Goal: Task Accomplishment & Management: Complete application form

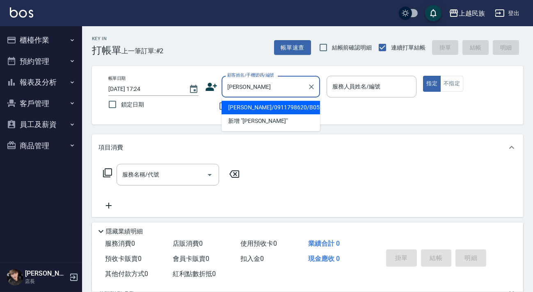
click at [299, 101] on li "[PERSON_NAME]/0911798620/B052511" at bounding box center [270, 108] width 98 height 14
type input "[PERSON_NAME]/0911798620/B052511"
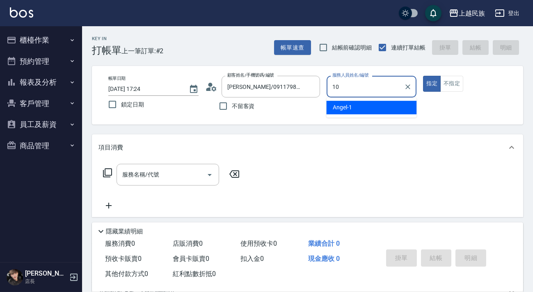
type input "10"
type button "true"
type input "Ula-10"
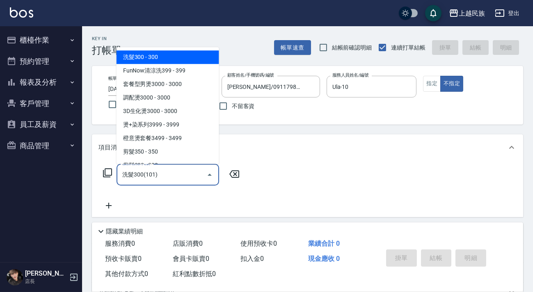
type input "洗髮300(101)"
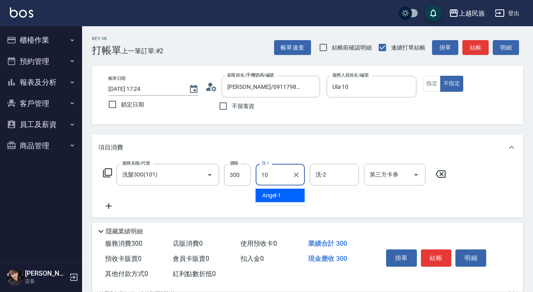
type input "Ula-10"
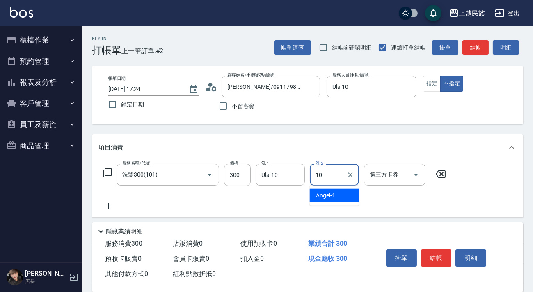
type input "Ula-10"
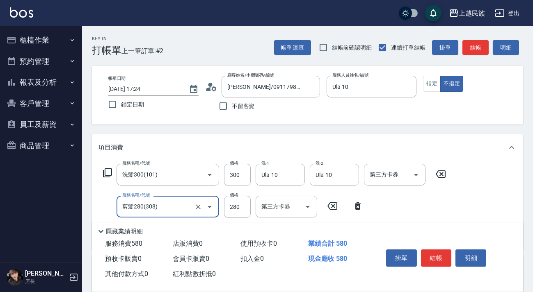
type input "剪髮280(308)"
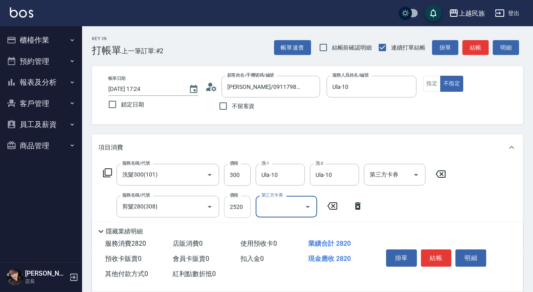
click at [238, 210] on input "2520" at bounding box center [237, 207] width 27 height 22
click at [244, 207] on input "2520" at bounding box center [237, 207] width 27 height 22
type input "250"
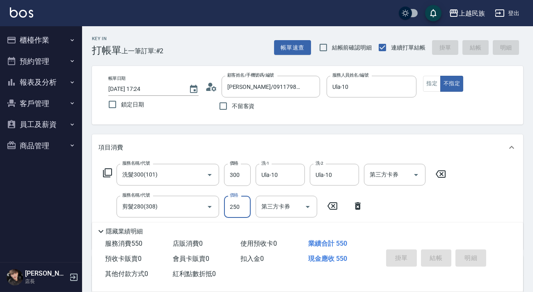
type input "[DATE] 18:23"
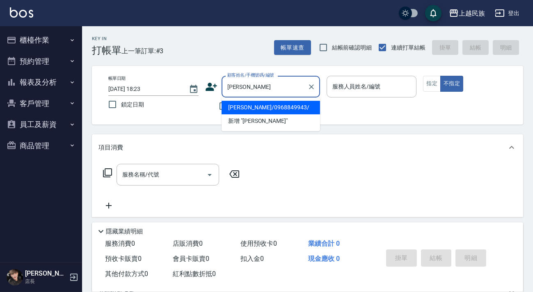
click at [285, 113] on li "[PERSON_NAME]/0968849943/" at bounding box center [270, 108] width 98 height 14
type input "[PERSON_NAME]/0968849943/"
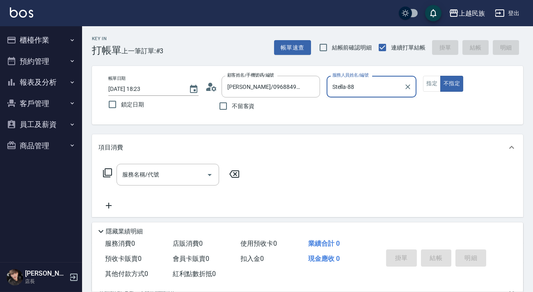
type input "Stella-8"
click at [440, 76] on button "不指定" at bounding box center [451, 84] width 23 height 16
type button "false"
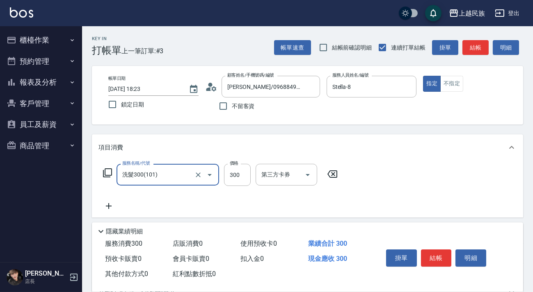
type input "洗髮300(101)"
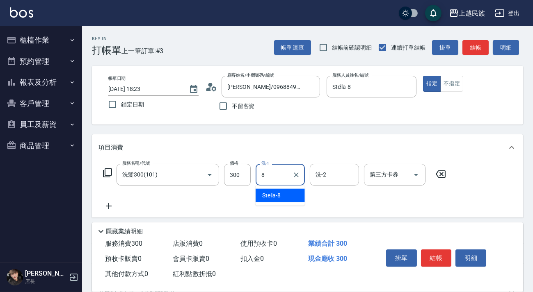
type input "Stella-8"
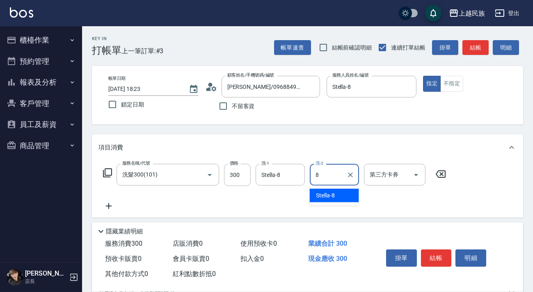
type input "Stella-8"
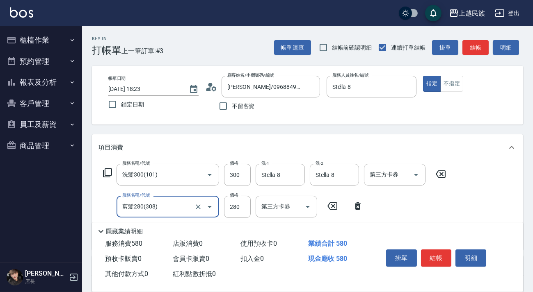
type input "剪髮280(308)"
type input "200"
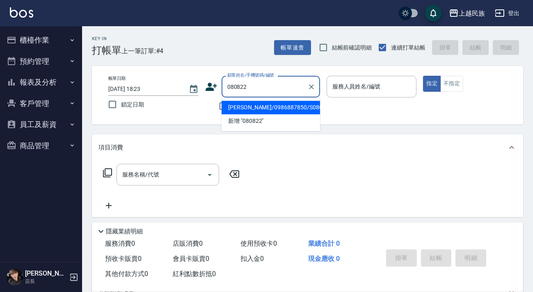
click at [256, 107] on li "[PERSON_NAME]/0986887850/S080822" at bounding box center [270, 108] width 98 height 14
type input "[PERSON_NAME]/0986887850/S080822"
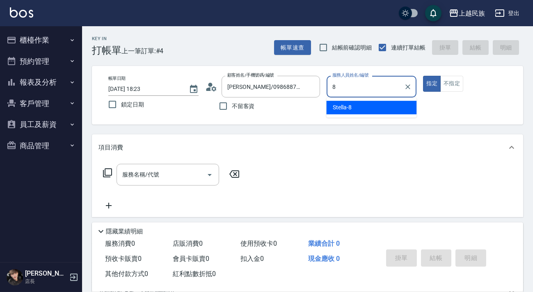
type input "Stella-8"
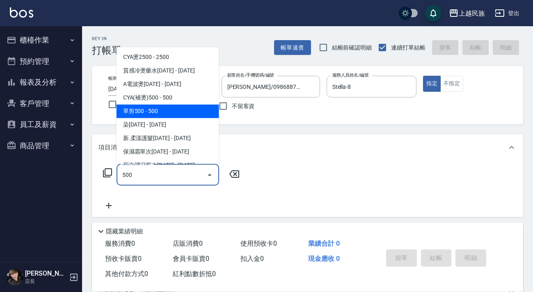
click at [178, 115] on span "單剪500 - 500" at bounding box center [167, 112] width 103 height 14
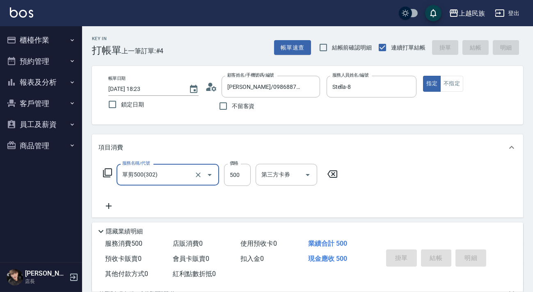
type input "單剪500(302)"
type input "[DATE] 18:24"
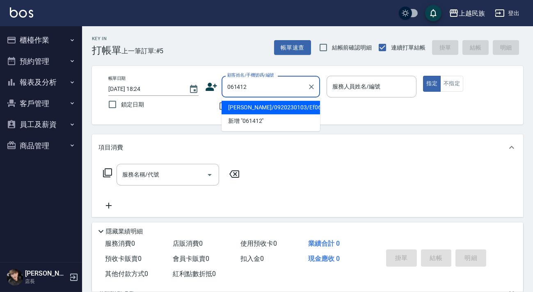
click at [292, 109] on li "[PERSON_NAME]/0920230103/Ef061412" at bounding box center [270, 108] width 98 height 14
type input "[PERSON_NAME]/0920230103/Ef061412"
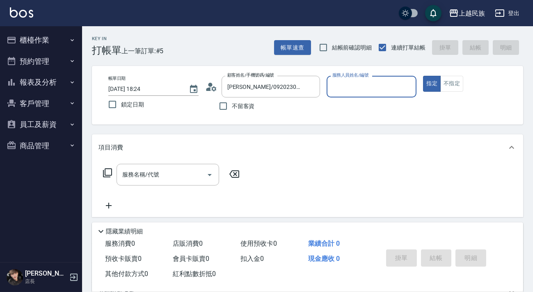
type input "Effie-5"
click at [423, 76] on button "指定" at bounding box center [432, 84] width 18 height 16
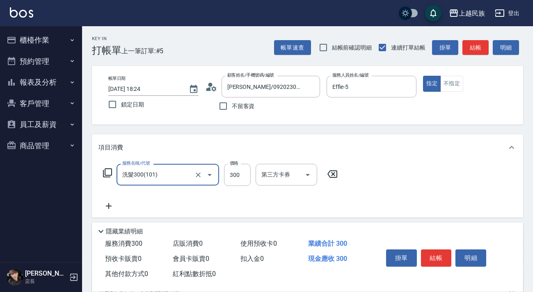
type input "洗髮300(101)"
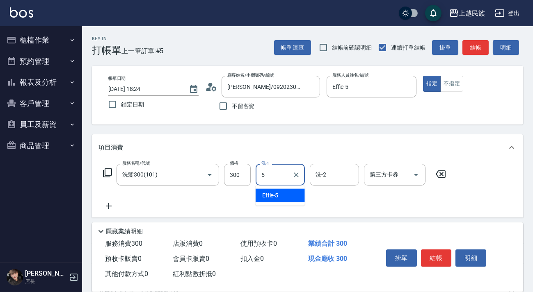
type input "Effie-5"
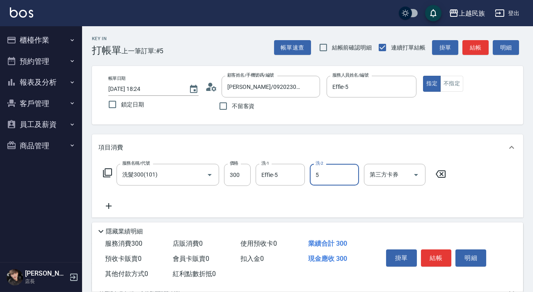
type input "Effie-5"
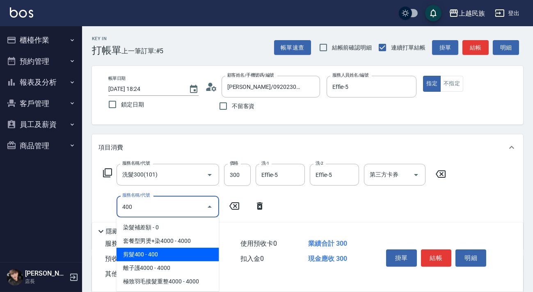
click at [193, 258] on span "剪髮400 - 400" at bounding box center [167, 255] width 103 height 14
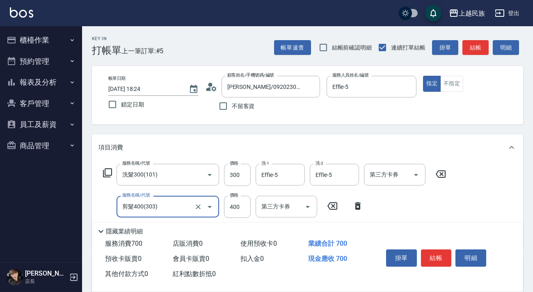
scroll to position [139, 0]
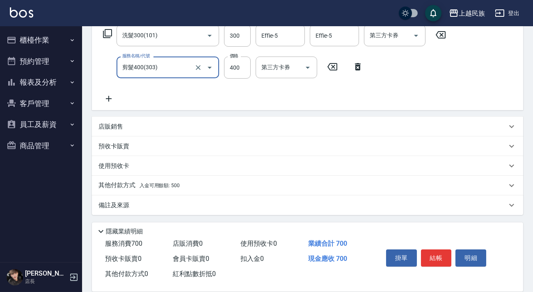
type input "剪髮400(303)"
drag, startPoint x: 210, startPoint y: 188, endPoint x: 219, endPoint y: 184, distance: 10.8
click at [211, 187] on div "其他付款方式 入金可用餘額: 500" at bounding box center [302, 185] width 408 height 9
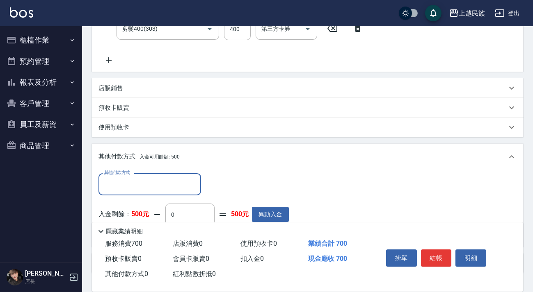
scroll to position [198, 0]
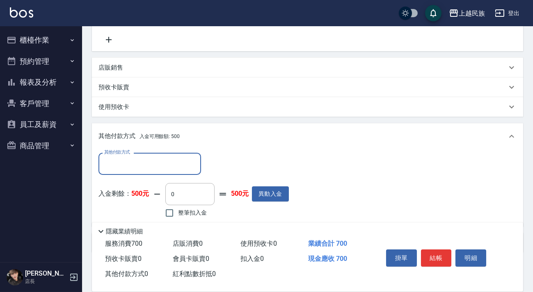
click at [192, 209] on label "整筆扣入金" at bounding box center [184, 213] width 46 height 17
click at [178, 209] on input "整筆扣入金" at bounding box center [169, 213] width 17 height 17
checkbox input "true"
type input "500"
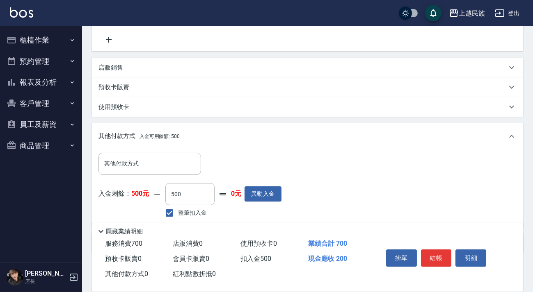
scroll to position [0, 0]
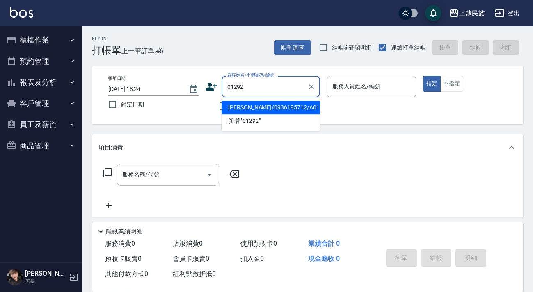
click at [311, 112] on li "[PERSON_NAME]/0936195712/A012921" at bounding box center [270, 108] width 98 height 14
type input "[PERSON_NAME]/0936195712/A012921"
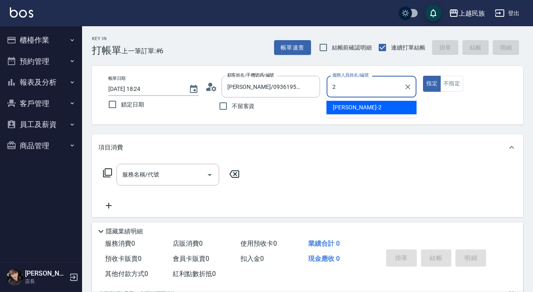
type input "[PERSON_NAME]-2"
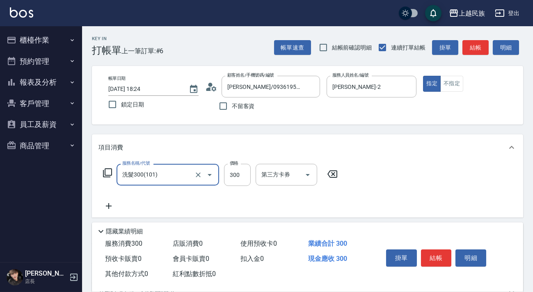
type input "洗髮300(101)"
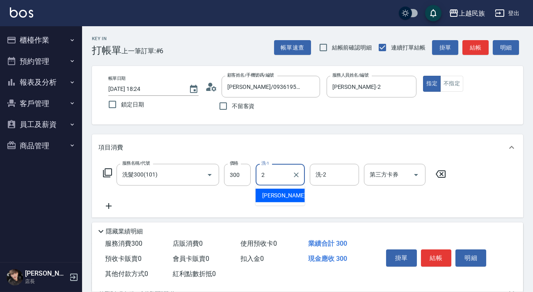
type input "[PERSON_NAME]-2"
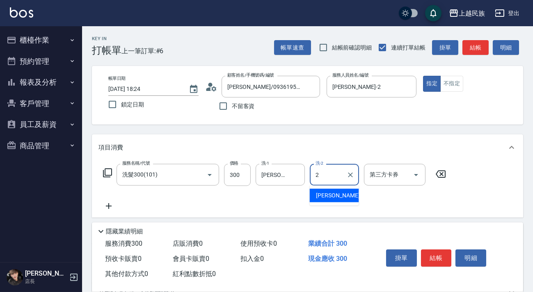
type input "[PERSON_NAME]-2"
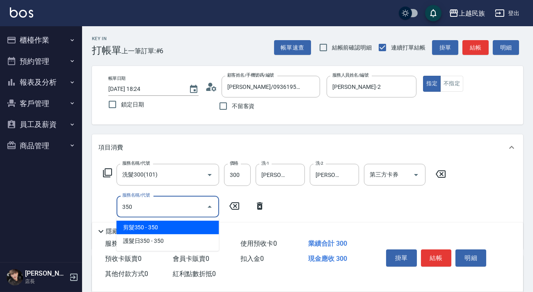
type input "剪髮350(304)"
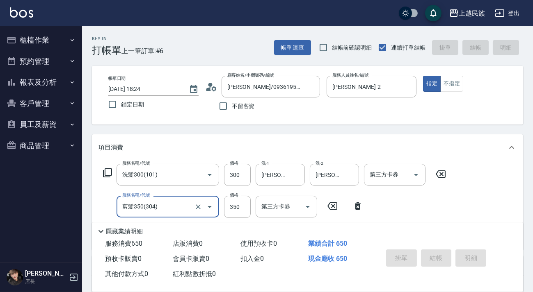
type input "[DATE] 18:25"
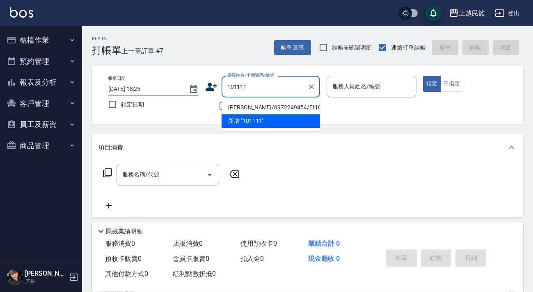
click at [288, 109] on li "[PERSON_NAME]/0972249454/Ef101111" at bounding box center [270, 108] width 98 height 14
type input "[PERSON_NAME]/0972249454/Ef101111"
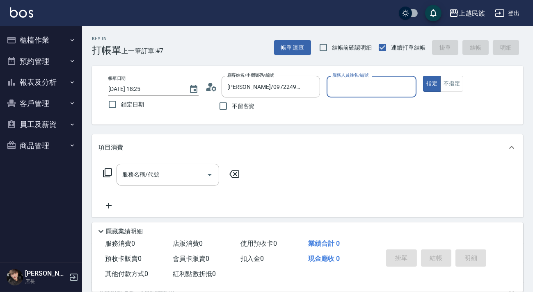
type input "Effie-5"
click at [423, 76] on button "指定" at bounding box center [432, 84] width 18 height 16
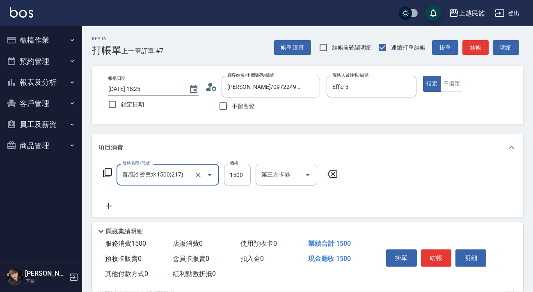
type input "質感冷燙藥水1500(217)"
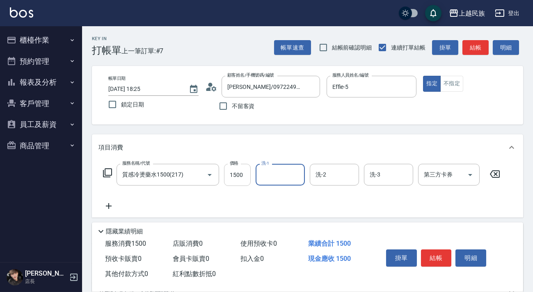
click at [239, 176] on input "1500" at bounding box center [237, 175] width 27 height 22
type input "2500"
type input "Effie-5"
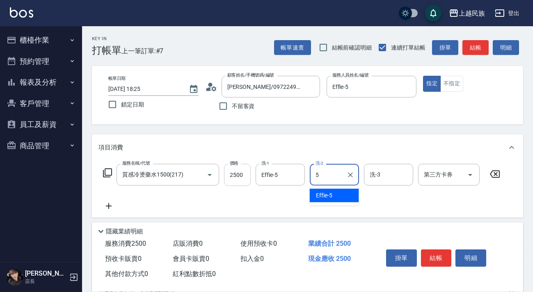
type input "Effie-5"
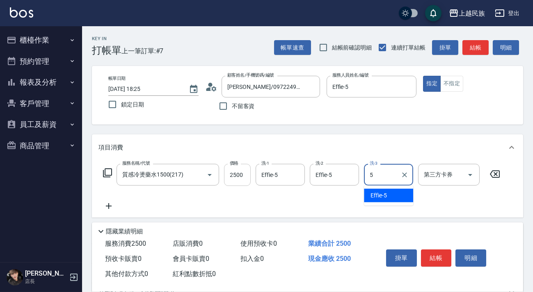
type input "Effie-5"
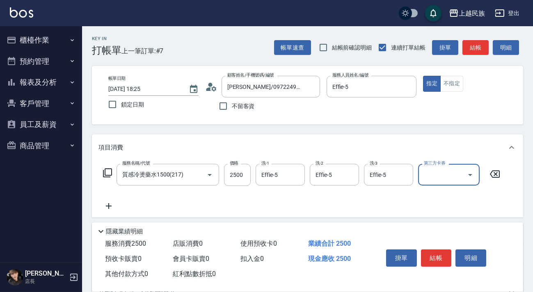
scroll to position [107, 0]
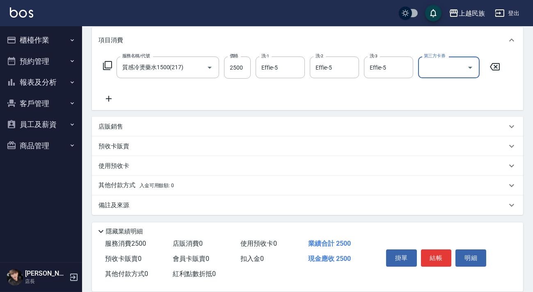
click at [210, 180] on div "其他付款方式 入金可用餘額: 0" at bounding box center [307, 186] width 431 height 20
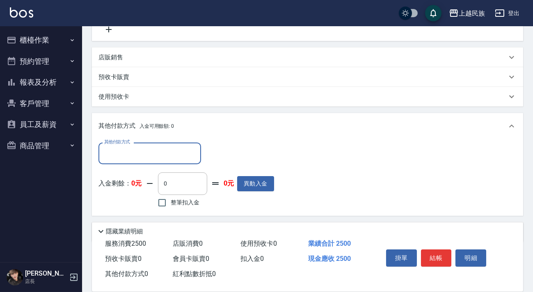
scroll to position [0, 0]
click at [178, 153] on input "其他付款方式" at bounding box center [149, 153] width 95 height 14
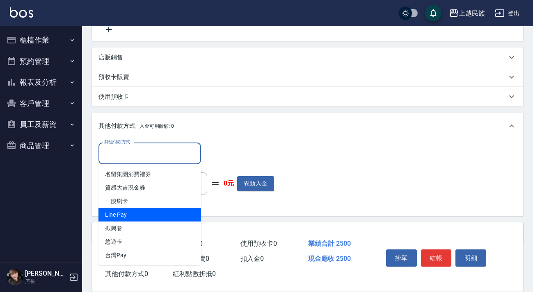
click at [164, 213] on span "Line Pay" at bounding box center [149, 215] width 103 height 14
type input "Line Pay"
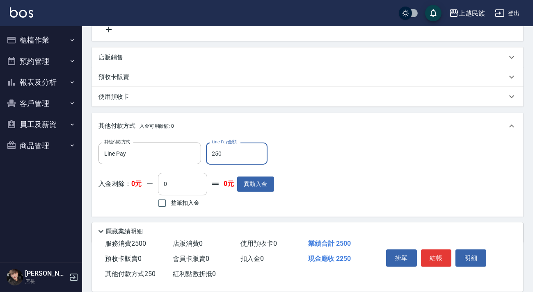
type input "2500"
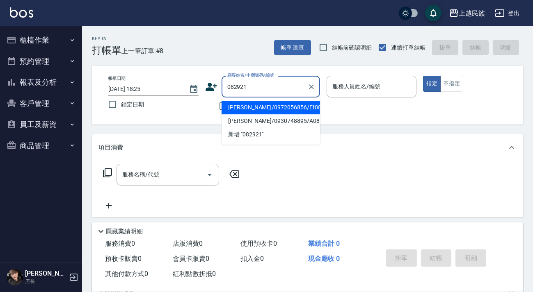
drag, startPoint x: 298, startPoint y: 107, endPoint x: 303, endPoint y: 107, distance: 5.3
click at [298, 107] on li "[PERSON_NAME]/0972056856/Ef082921" at bounding box center [270, 108] width 98 height 14
type input "[PERSON_NAME]/0972056856/Ef082921"
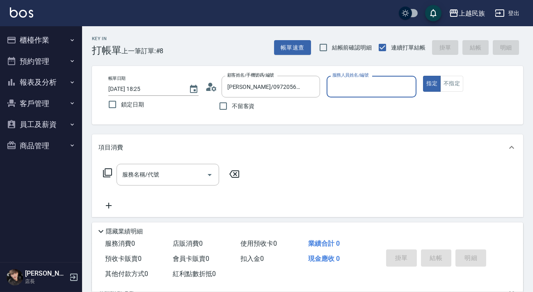
type input "Effie-5"
click at [423, 76] on button "指定" at bounding box center [432, 84] width 18 height 16
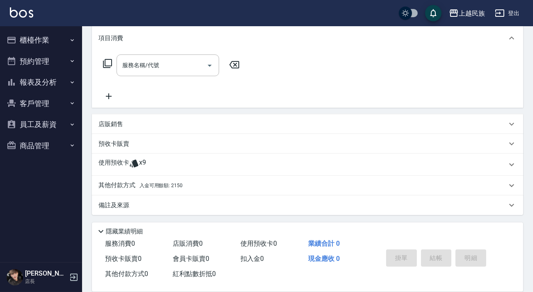
click at [220, 172] on div "使用預收卡 x9" at bounding box center [307, 165] width 431 height 22
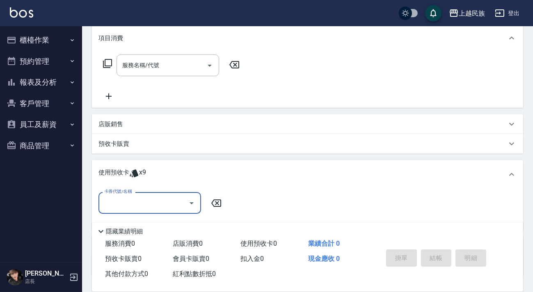
scroll to position [171, 0]
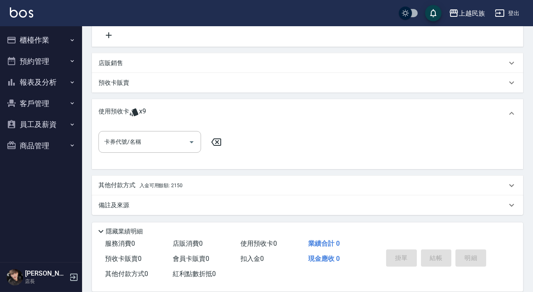
click at [171, 153] on div "卡券代號/名稱 卡券代號/名稱" at bounding box center [307, 147] width 418 height 32
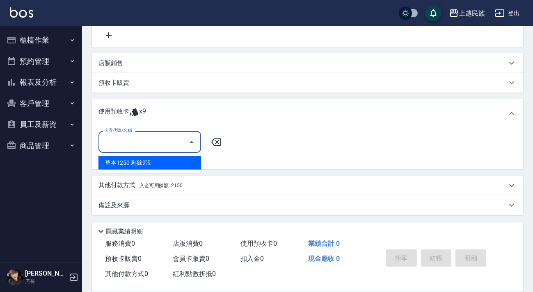
click at [173, 148] on input "卡券代號/名稱" at bounding box center [143, 142] width 83 height 14
drag, startPoint x: 172, startPoint y: 165, endPoint x: 214, endPoint y: 153, distance: 43.8
click at [172, 165] on div "草本1250 剩餘9張" at bounding box center [149, 163] width 103 height 14
type input "草本1250"
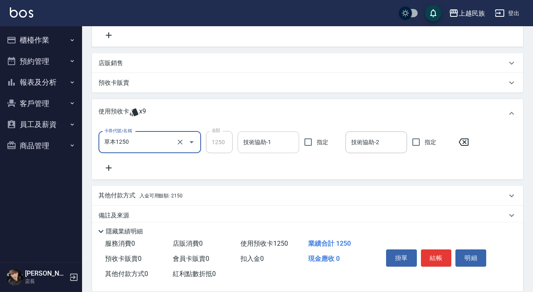
click at [254, 142] on input "技術協助-1" at bounding box center [268, 142] width 54 height 14
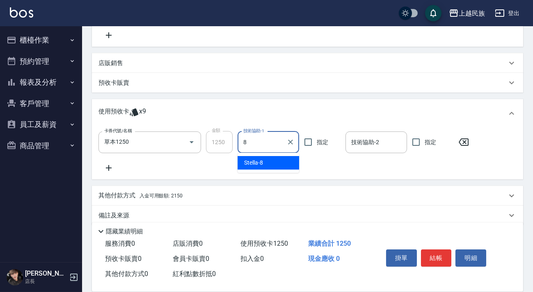
type input "Stella-8"
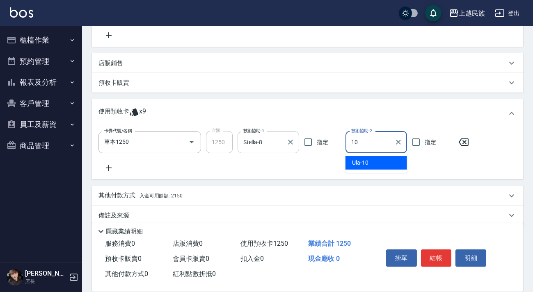
type input "Ula-10"
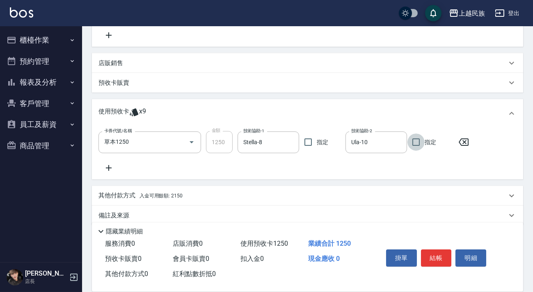
scroll to position [0, 0]
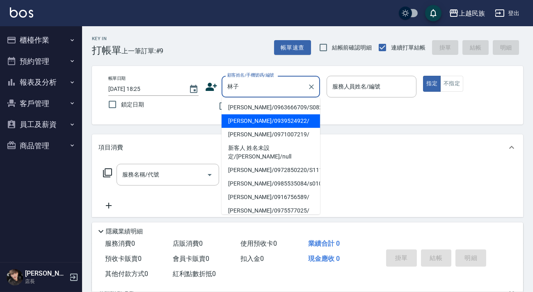
click at [283, 123] on li "[PERSON_NAME]/0939524922/" at bounding box center [270, 121] width 98 height 14
type input "[PERSON_NAME]/0939524922/"
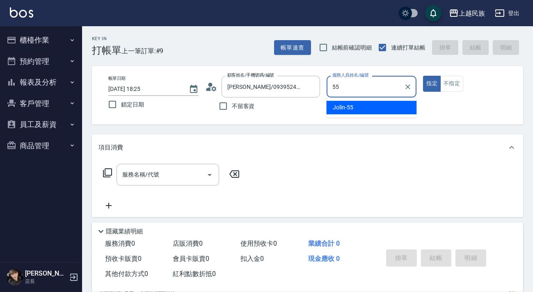
type input "5"
type input "Stella-8"
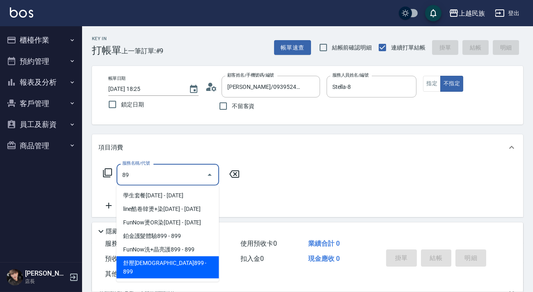
drag, startPoint x: 185, startPoint y: 269, endPoint x: 210, endPoint y: 234, distance: 43.5
click at [185, 269] on span "舒壓[DEMOGRAPHIC_DATA]899 - 899" at bounding box center [167, 268] width 103 height 22
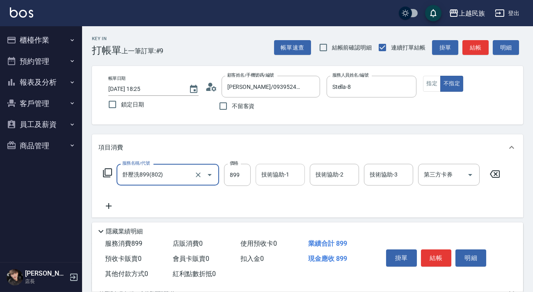
type input "舒壓洗899(802)"
click at [271, 178] on div "技術協助-1 技術協助-1" at bounding box center [279, 175] width 49 height 22
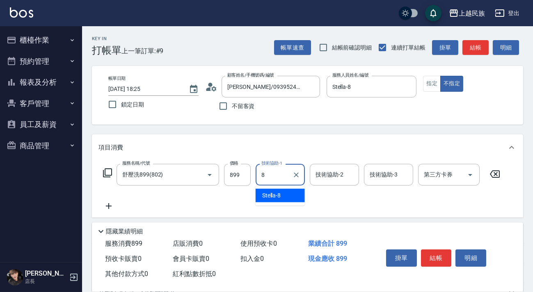
type input "Stella-8"
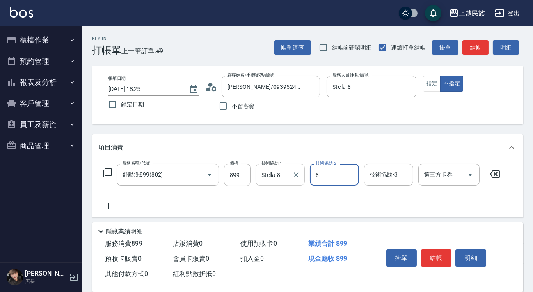
type input "Stella-8"
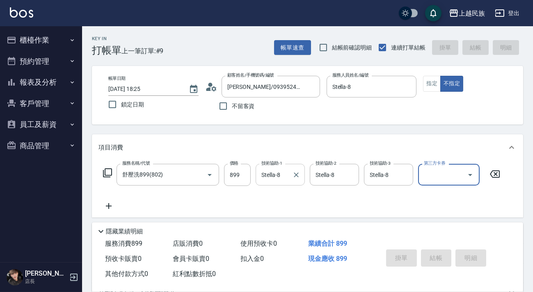
type input "[DATE] 18:26"
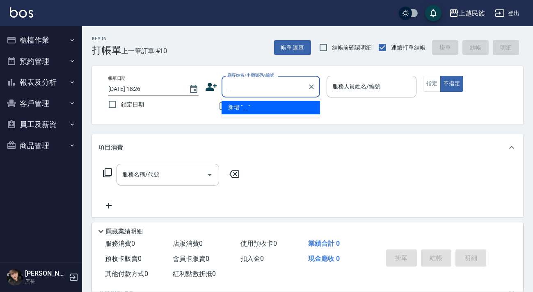
type input "王"
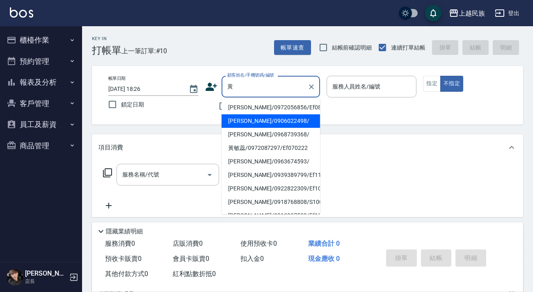
click at [270, 115] on li "[PERSON_NAME]/0906022498/" at bounding box center [270, 121] width 98 height 14
type input "[PERSON_NAME]/0906022498/"
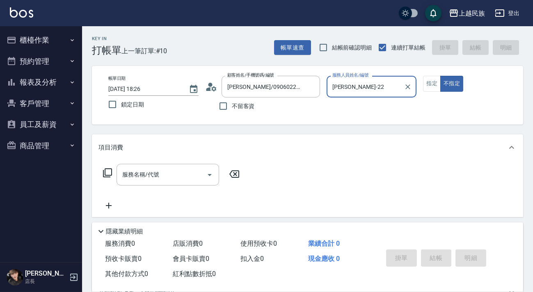
click at [440, 76] on button "不指定" at bounding box center [451, 84] width 23 height 16
type input "[PERSON_NAME]-2"
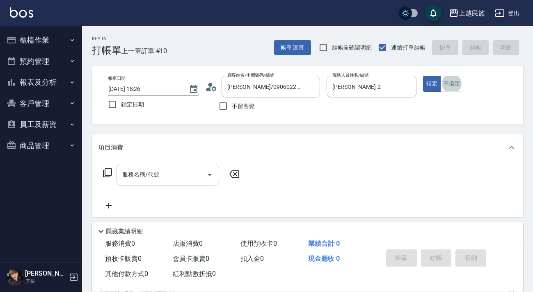
click at [196, 173] on input "服務名稱/代號" at bounding box center [161, 175] width 83 height 14
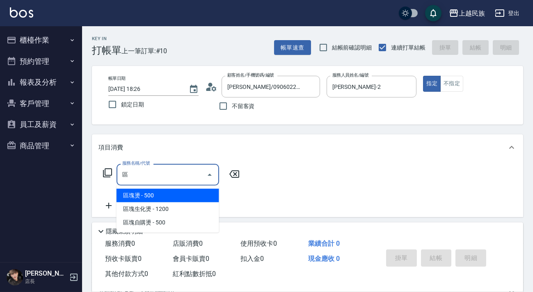
click at [190, 191] on span "區塊燙 - 500" at bounding box center [167, 196] width 103 height 14
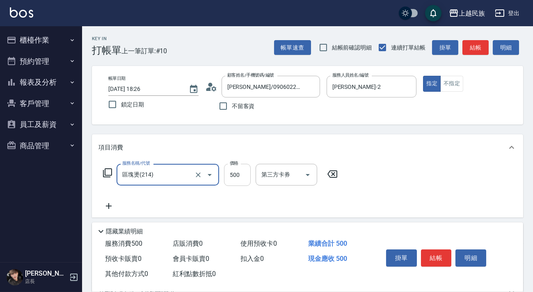
type input "區塊燙(214)"
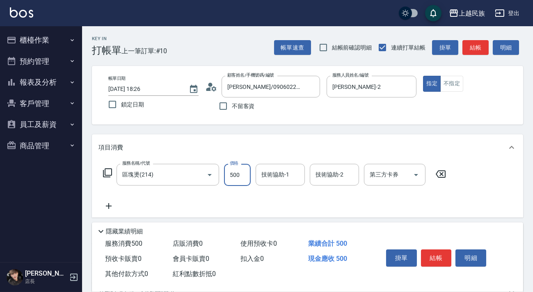
click at [244, 180] on input "500" at bounding box center [237, 175] width 27 height 22
type input "1000"
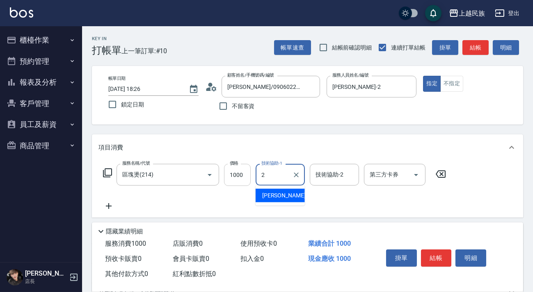
type input "[PERSON_NAME]-2"
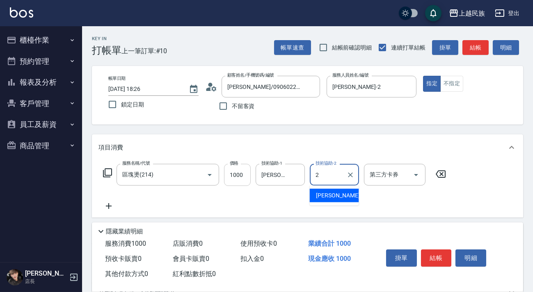
type input "[PERSON_NAME]-2"
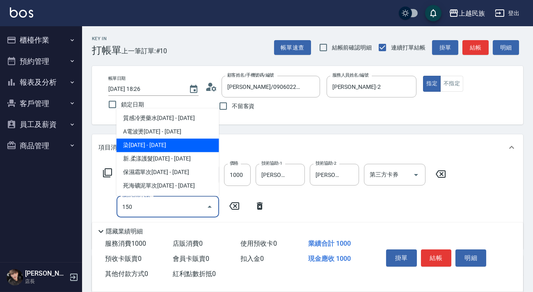
click at [190, 148] on span "染[DATE] - [DATE]" at bounding box center [167, 146] width 103 height 14
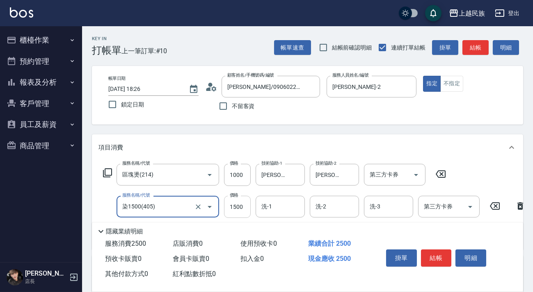
type input "染1500(405)"
click at [232, 200] on input "1500" at bounding box center [237, 207] width 27 height 22
type input "2000"
type input "[PERSON_NAME]-2"
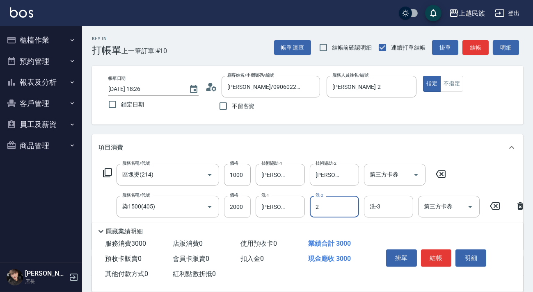
type input "[PERSON_NAME]-2"
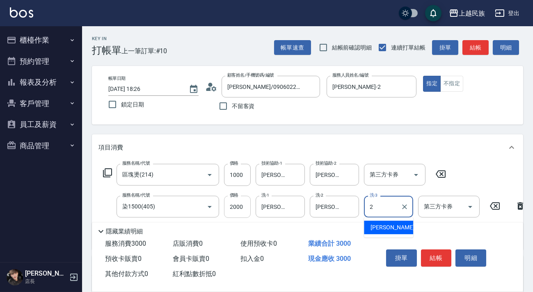
type input "[PERSON_NAME]-2"
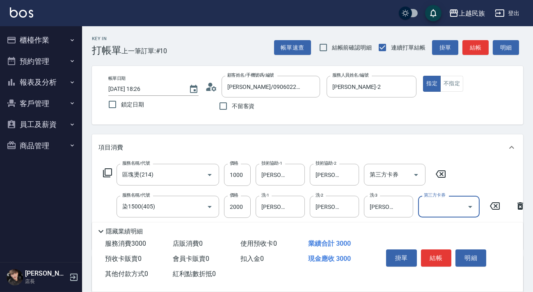
scroll to position [146, 0]
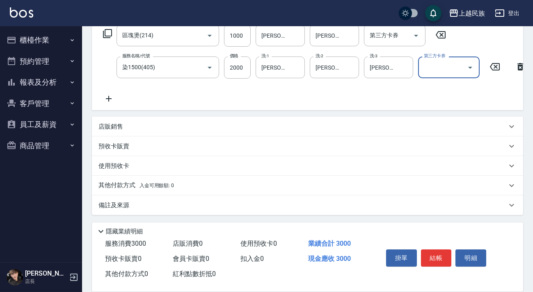
click at [208, 187] on div "其他付款方式 入金可用餘額: 0" at bounding box center [302, 185] width 408 height 9
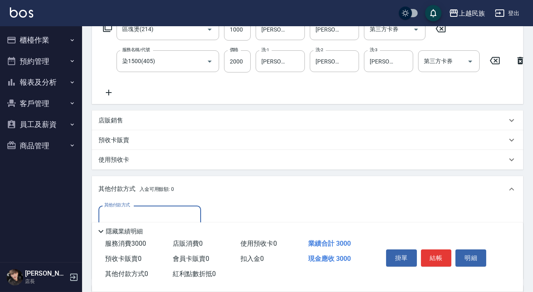
scroll to position [0, 0]
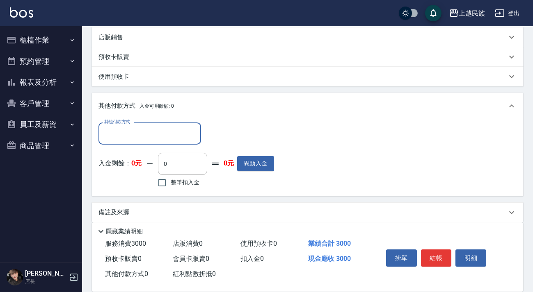
click at [160, 141] on input "其他付款方式" at bounding box center [149, 133] width 95 height 14
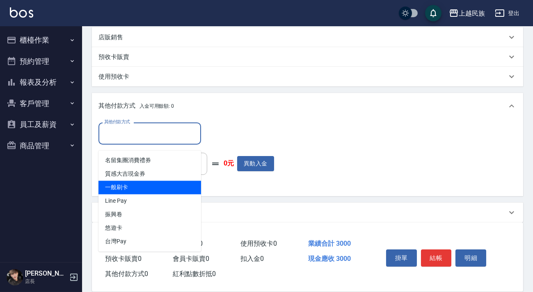
click at [152, 192] on span "一般刷卡" at bounding box center [149, 188] width 103 height 14
type input "一般刷卡"
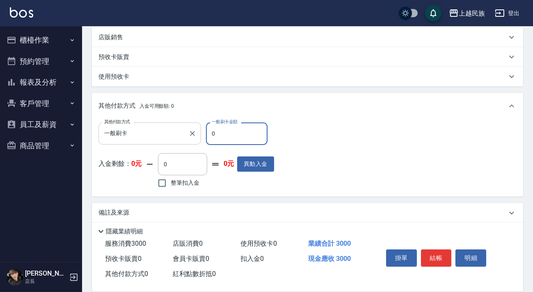
click at [189, 132] on div at bounding box center [192, 134] width 11 height 22
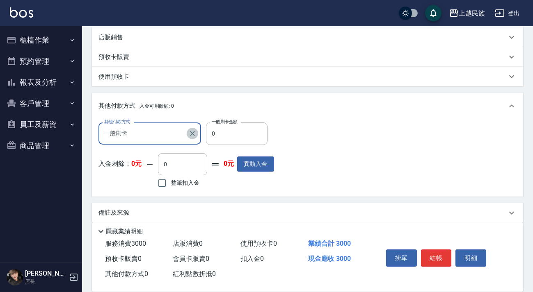
click at [195, 138] on icon "Clear" at bounding box center [192, 134] width 8 height 8
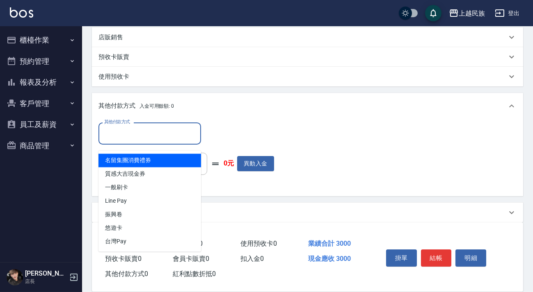
click at [176, 139] on input "其他付款方式" at bounding box center [149, 133] width 95 height 14
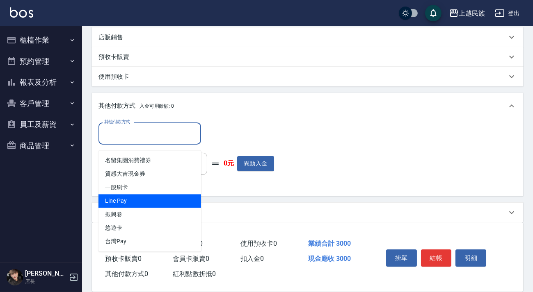
click at [171, 200] on span "Line Pay" at bounding box center [149, 201] width 103 height 14
type input "Line Pay"
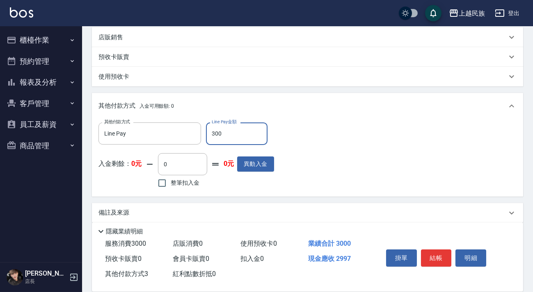
type input "3000"
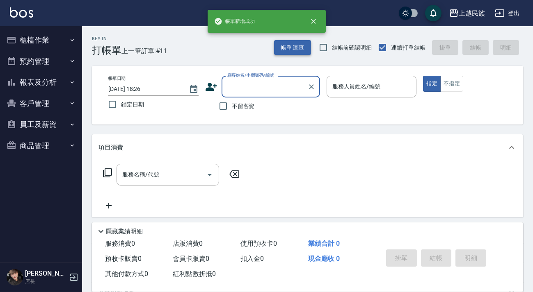
click at [295, 45] on button "帳單速查" at bounding box center [292, 47] width 37 height 15
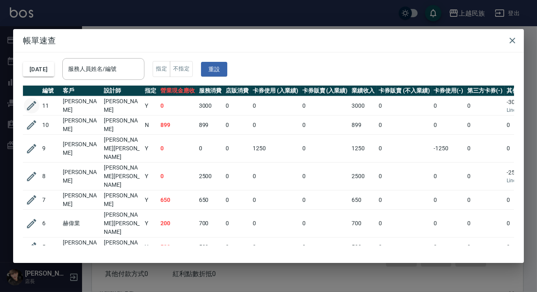
click at [29, 107] on icon "button" at bounding box center [31, 105] width 9 height 9
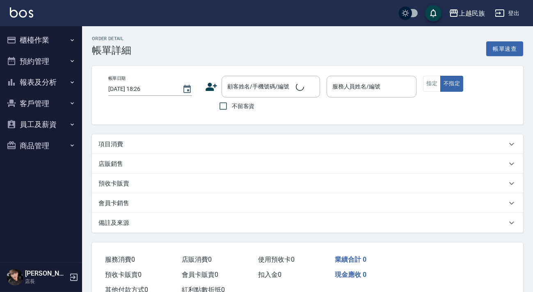
scroll to position [27, 0]
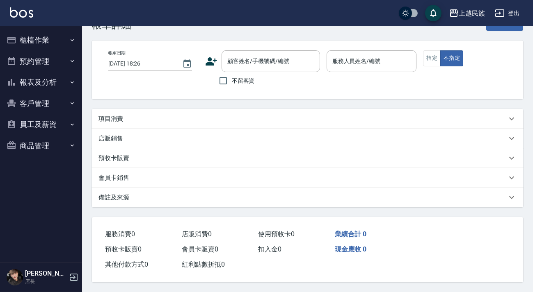
type input "[PERSON_NAME]-2"
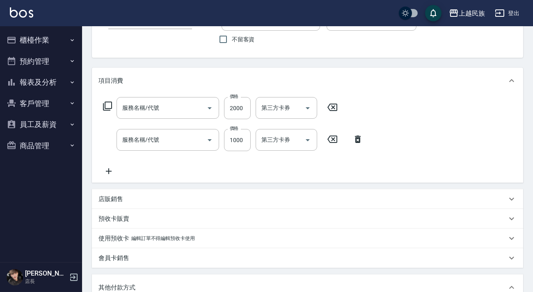
type input "[PERSON_NAME]/0906022498/"
type input "染1500(405)"
type input "區塊燙(214)"
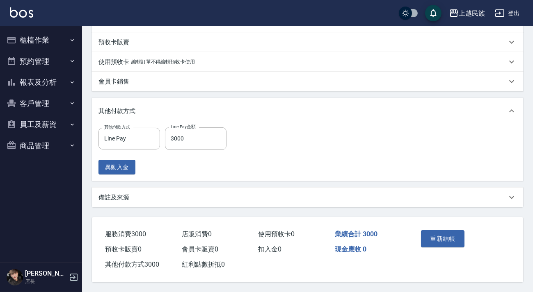
click at [310, 203] on div "備註及來源" at bounding box center [307, 198] width 431 height 20
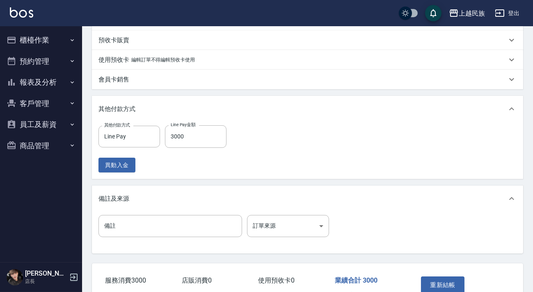
scroll to position [294, 0]
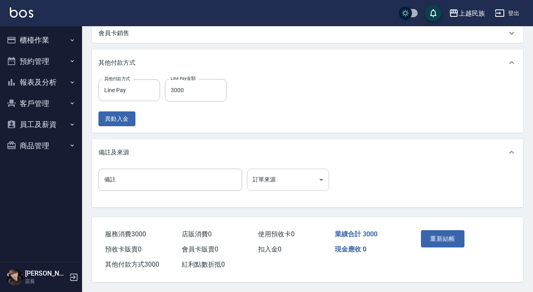
click at [327, 175] on body "上越民族 登出 櫃檯作業 打帳單 帳單列表 現金收支登錄 材料自購登錄 每日結帳 排班表 現場電腦打卡 預約管理 預約管理 單日預約紀錄 單週預約紀錄 報表及…" at bounding box center [266, 0] width 533 height 584
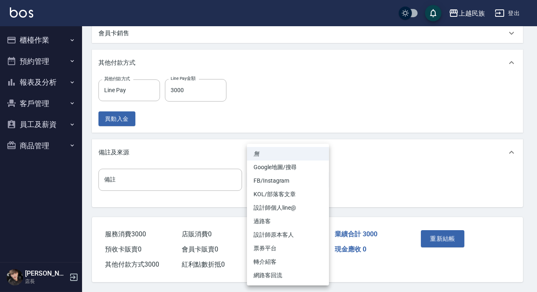
click at [294, 205] on li "設計師個人line@" at bounding box center [288, 208] width 82 height 14
type input "設計師個人line@"
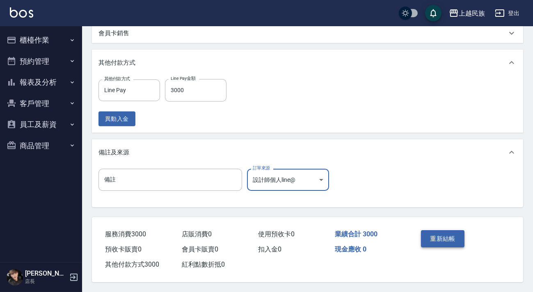
click at [439, 230] on button "重新結帳" at bounding box center [442, 238] width 43 height 17
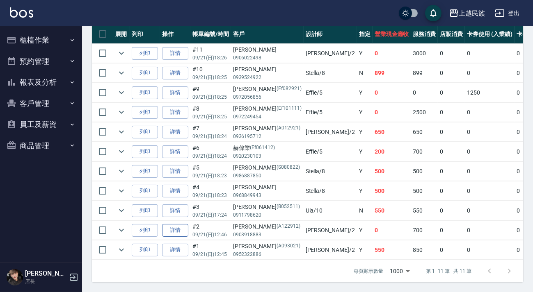
click at [176, 225] on link "詳情" at bounding box center [175, 230] width 26 height 13
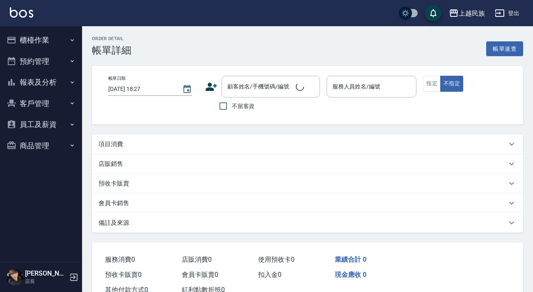
type input "[DATE] 12:46"
type input "[PERSON_NAME]-2"
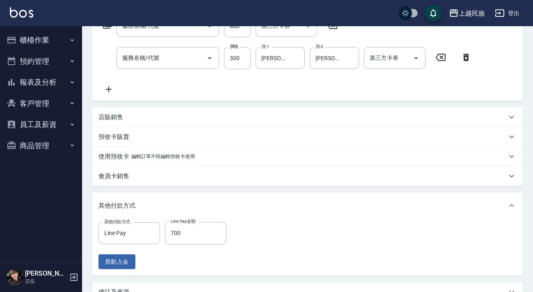
type input "[PERSON_NAME]/0903918883/A122912"
type input "剪髮400(303)"
type input "洗髮300(101)"
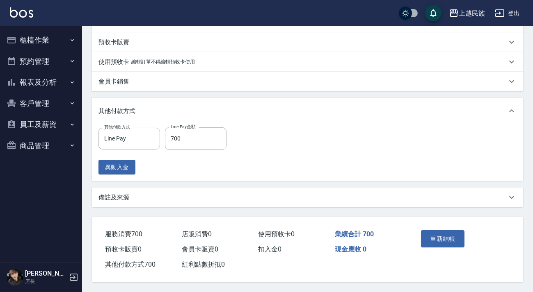
click at [317, 205] on div "Order detail 帳單詳細 (2) 帳單速查 帳單日期 [DATE] 12:46 顧客姓名/手機號碼/編號 [PERSON_NAME]/0903918…" at bounding box center [307, 38] width 451 height 510
click at [332, 205] on div "備註及來源" at bounding box center [307, 198] width 431 height 20
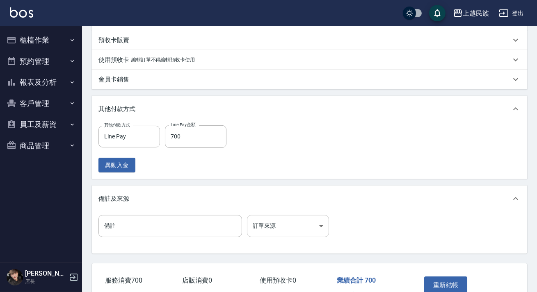
click at [293, 223] on body "上越民族 登出 櫃檯作業 打帳單 帳單列表 現金收支登錄 材料自購登錄 每日結帳 排班表 現場電腦打卡 預約管理 預約管理 單日預約紀錄 單週預約紀錄 報表及…" at bounding box center [268, 46] width 537 height 584
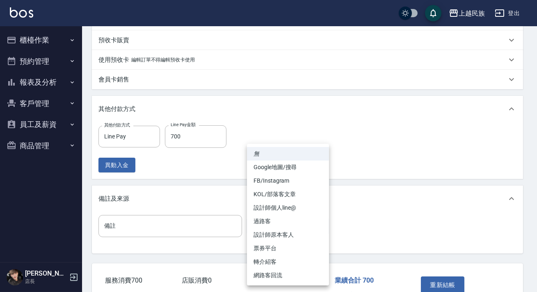
click at [294, 180] on li "FB/Instagram" at bounding box center [288, 181] width 82 height 14
type input "FB/Instagram"
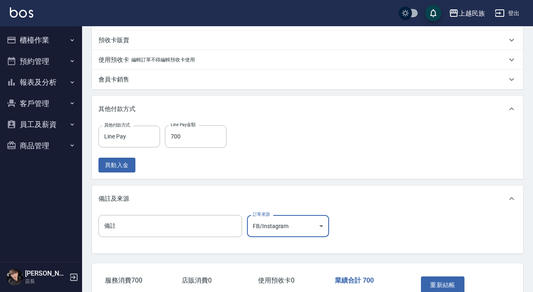
click at [435, 284] on button "重新結帳" at bounding box center [442, 285] width 43 height 17
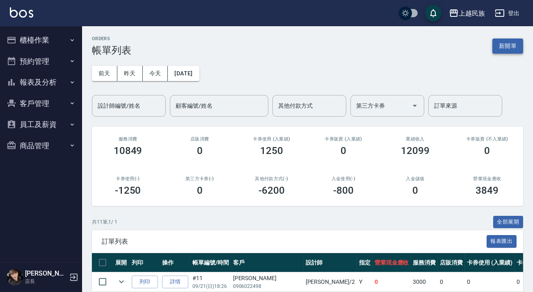
click at [497, 47] on button "新開單" at bounding box center [507, 46] width 31 height 15
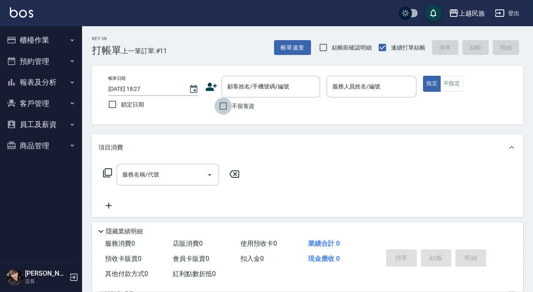
click at [219, 103] on input "不留客資" at bounding box center [222, 106] width 17 height 17
checkbox input "true"
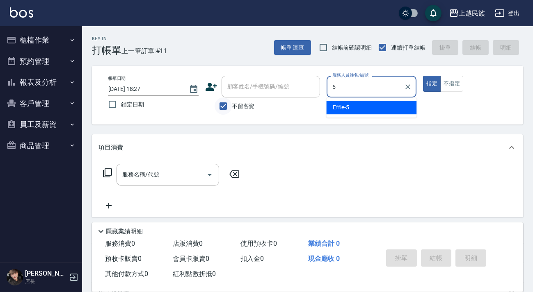
type input "Effie-5"
type button "true"
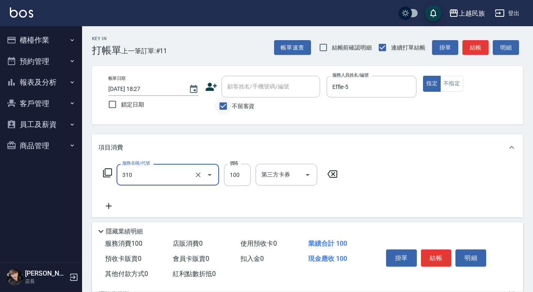
type input "瀏海100(310)"
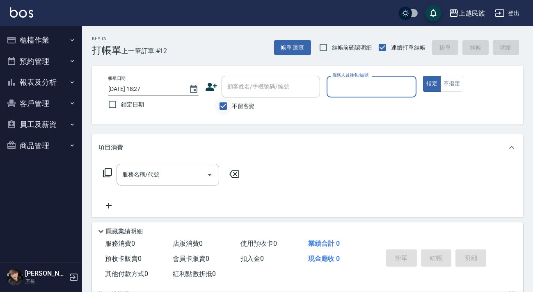
click at [216, 101] on input "不留客資" at bounding box center [222, 106] width 17 height 17
checkbox input "false"
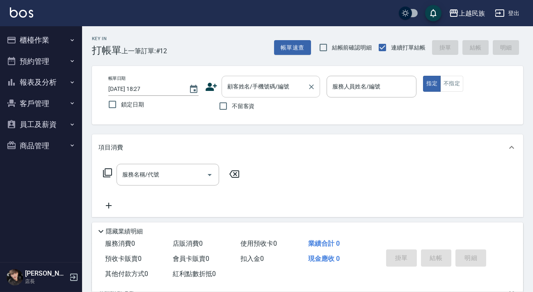
click at [235, 84] on div "顧客姓名/手機號碼/編號 顧客姓名/手機號碼/編號" at bounding box center [270, 87] width 98 height 22
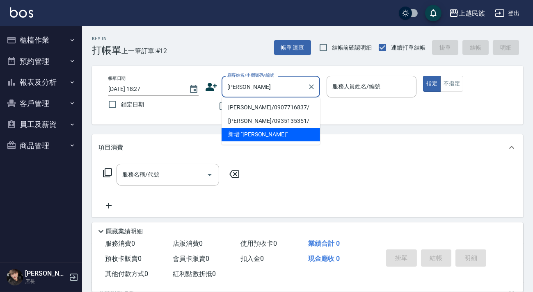
click at [262, 104] on li "[PERSON_NAME]/0907716837/" at bounding box center [270, 108] width 98 height 14
type input "[PERSON_NAME]/0907716837/"
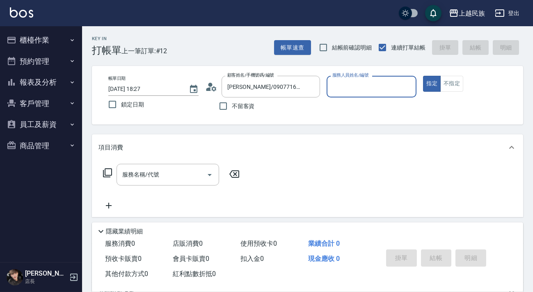
type input "Ula-10"
click at [423, 76] on button "指定" at bounding box center [432, 84] width 18 height 16
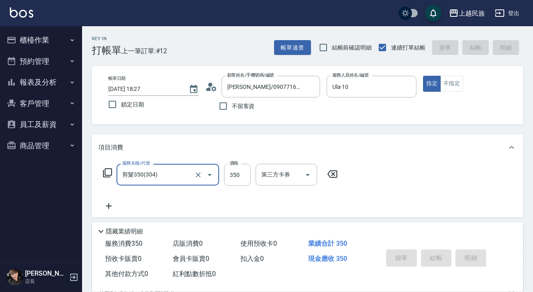
type input "剪髮350(304)"
